Goal: Information Seeking & Learning: Learn about a topic

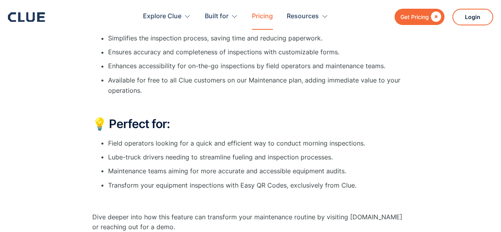
click at [269, 18] on link "Pricing" at bounding box center [262, 16] width 21 height 25
